Goal: Download file/media: Obtain a digital file from the website

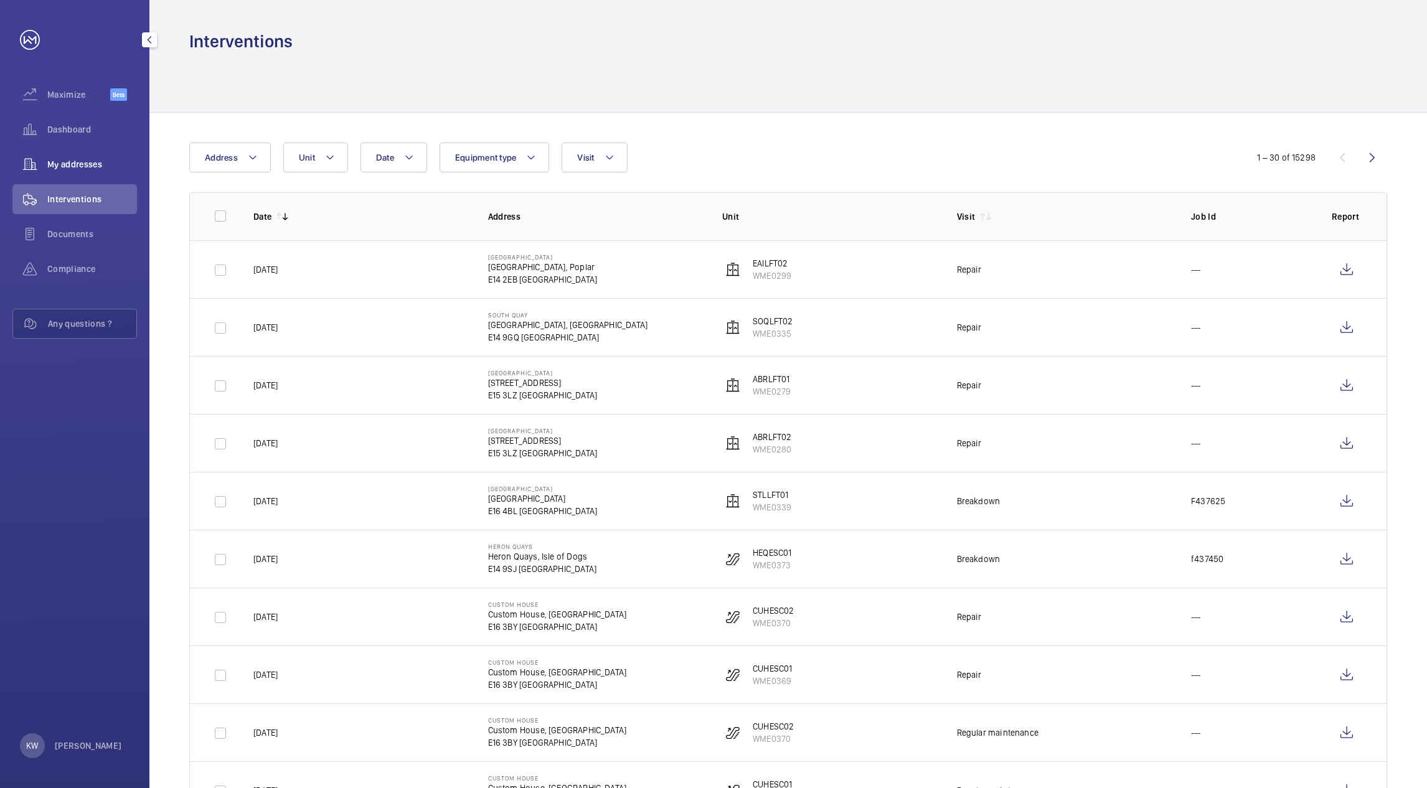
click at [94, 164] on span "My addresses" at bounding box center [92, 164] width 90 height 12
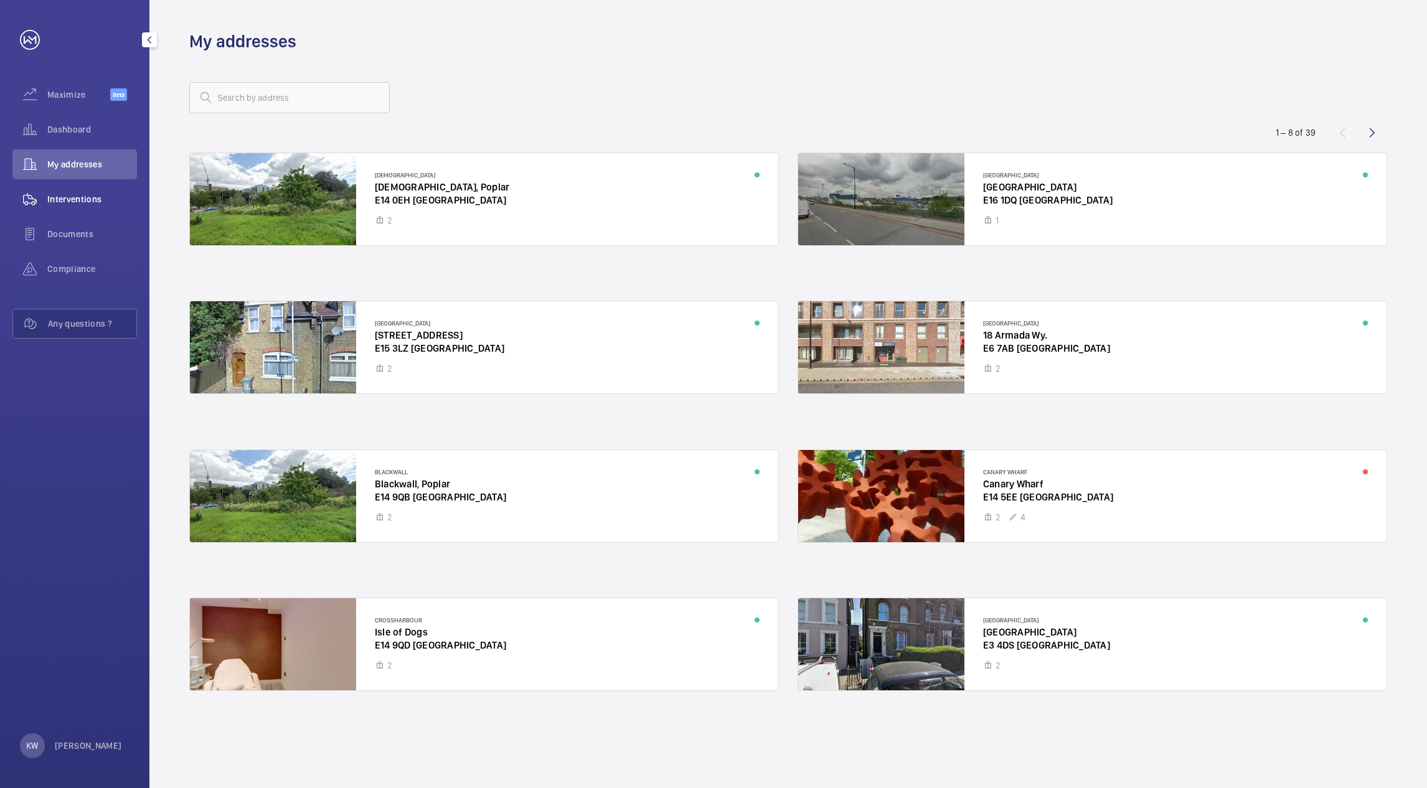
click at [87, 194] on span "Interventions" at bounding box center [92, 199] width 90 height 12
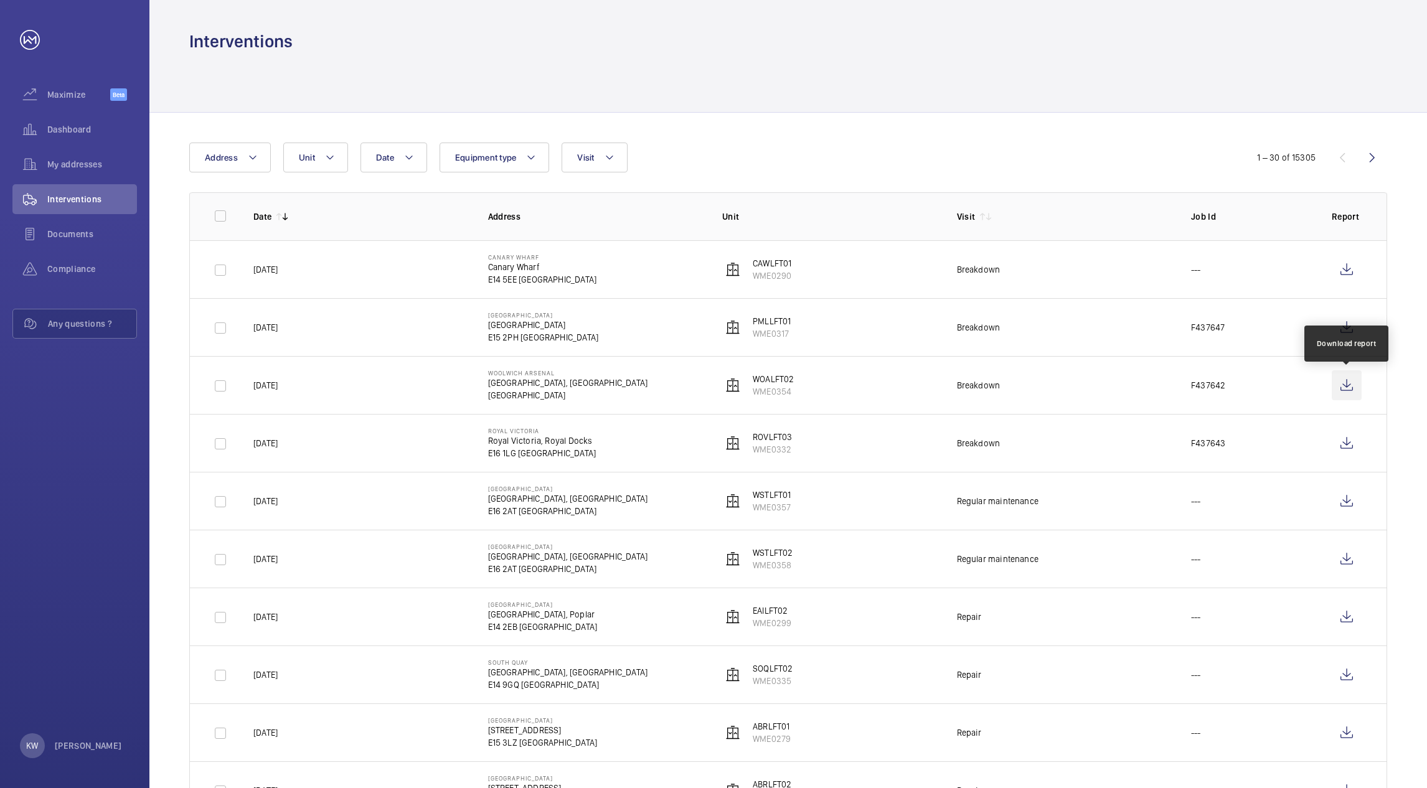
click at [1346, 384] on wm-front-icon-button at bounding box center [1347, 386] width 30 height 30
click at [1347, 437] on wm-front-icon-button at bounding box center [1347, 443] width 30 height 30
click at [1346, 321] on wm-front-icon-button at bounding box center [1347, 328] width 30 height 30
click at [836, 228] on th "Unit" at bounding box center [819, 216] width 235 height 48
click at [1349, 270] on wm-front-icon-button at bounding box center [1347, 270] width 30 height 30
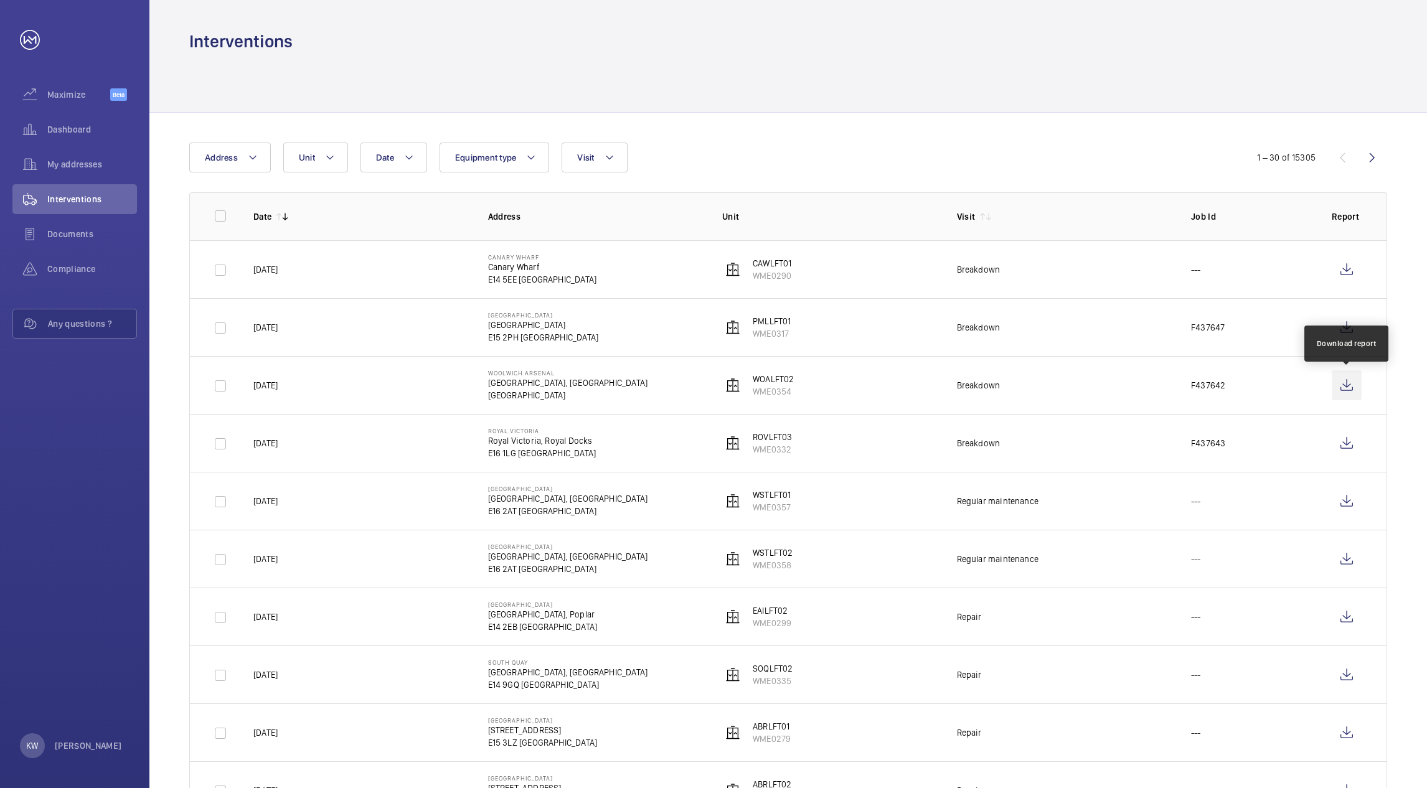
click at [1344, 384] on wm-front-icon-button at bounding box center [1347, 386] width 30 height 30
